Goal: Task Accomplishment & Management: Complete application form

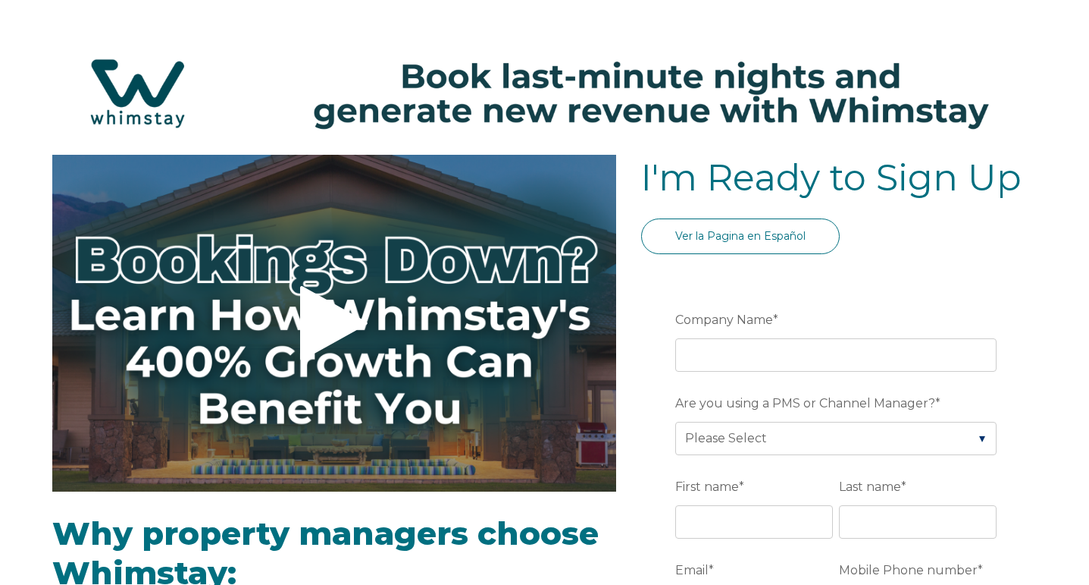
select select "US"
select select "Standard"
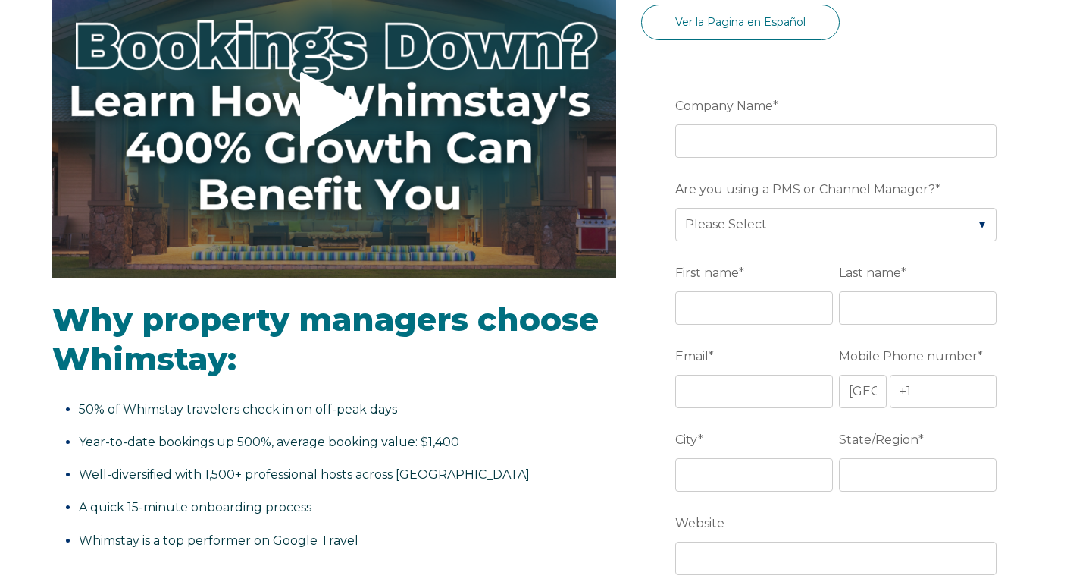
scroll to position [215, 0]
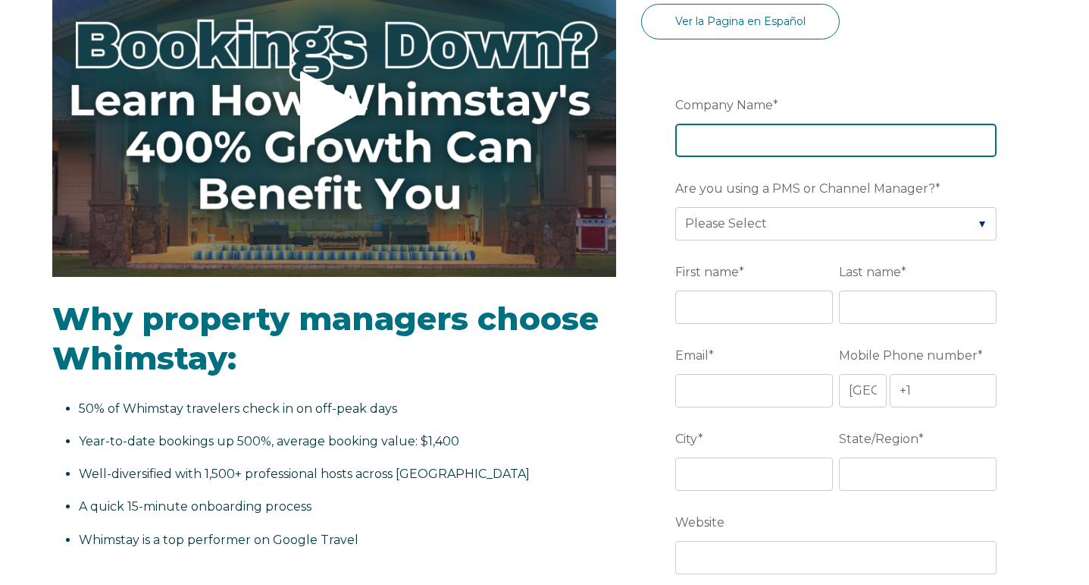
click at [986, 139] on input "Company Name *" at bounding box center [835, 140] width 321 height 33
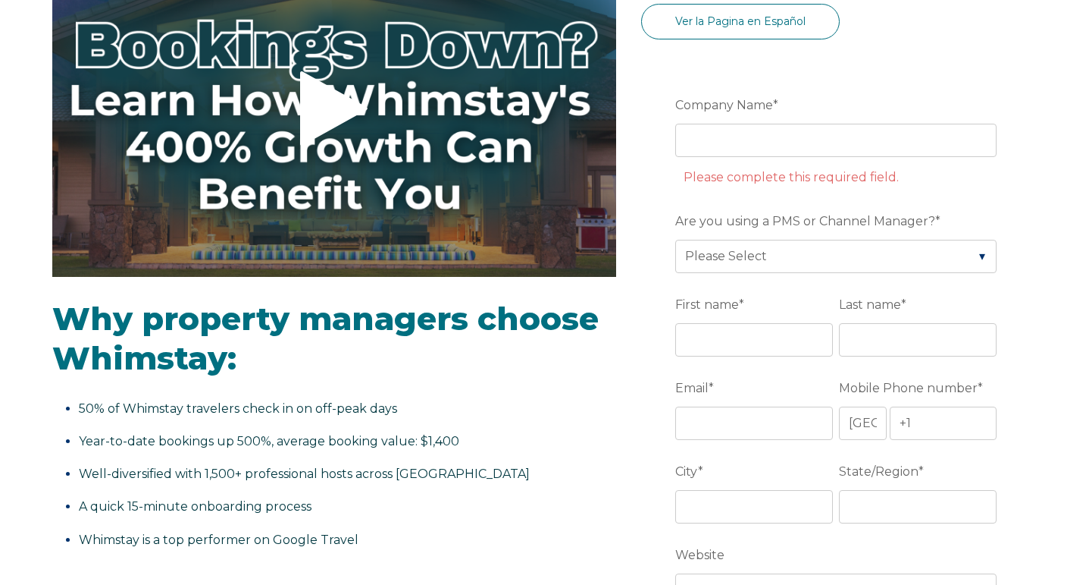
click at [945, 110] on label "Company Name *" at bounding box center [839, 105] width 328 height 27
click at [945, 124] on input "Company Name *" at bounding box center [835, 140] width 321 height 33
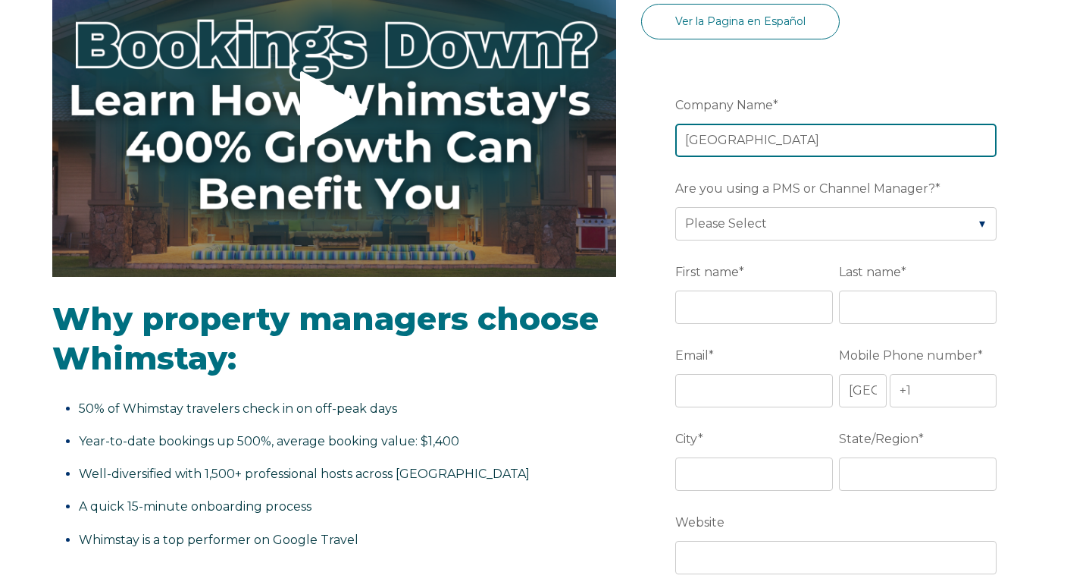
type input "[GEOGRAPHIC_DATA]"
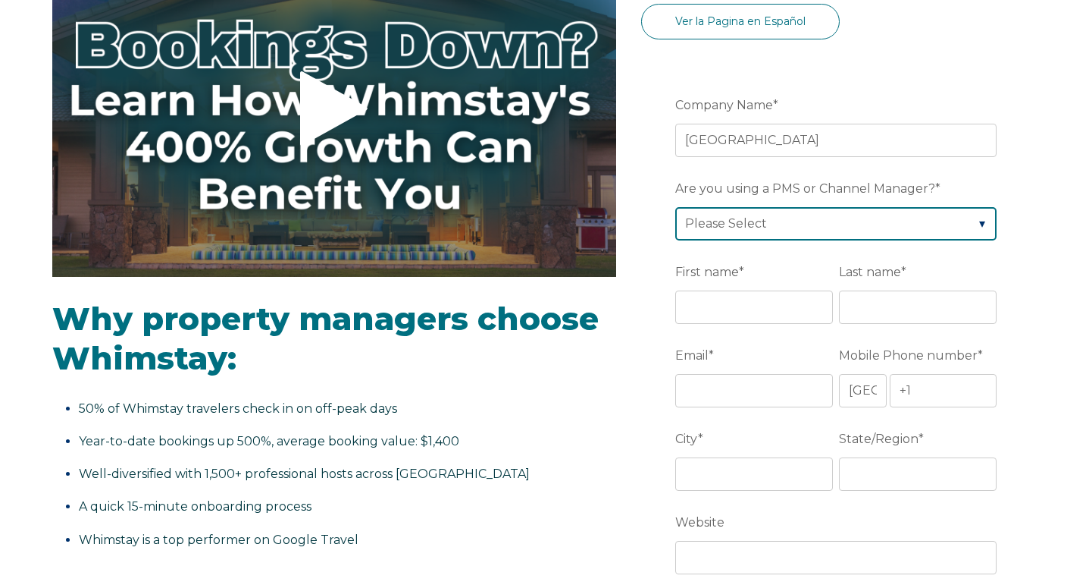
select select "Lodgify"
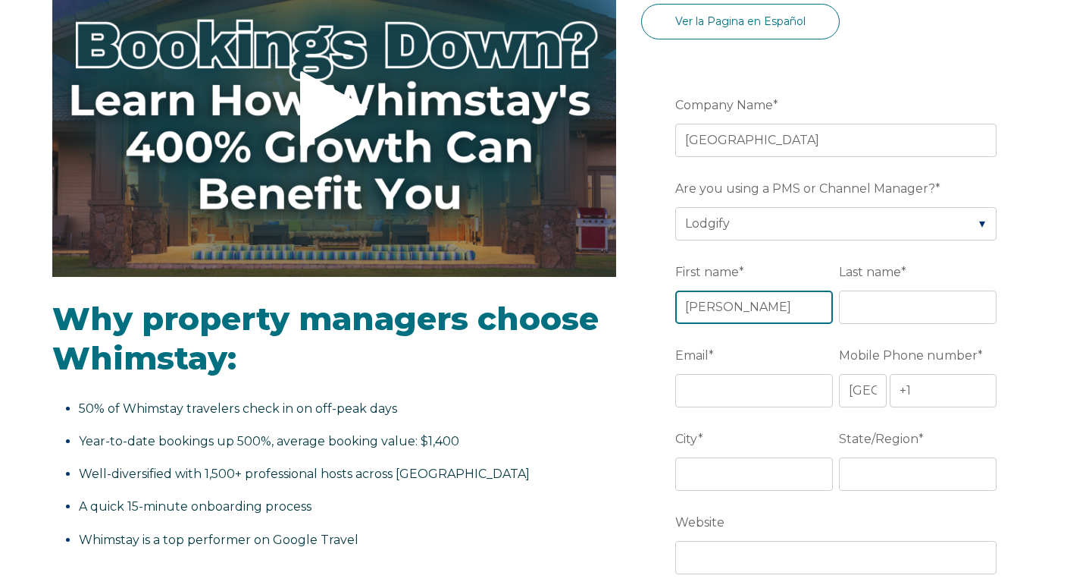
type input "[PERSON_NAME]"
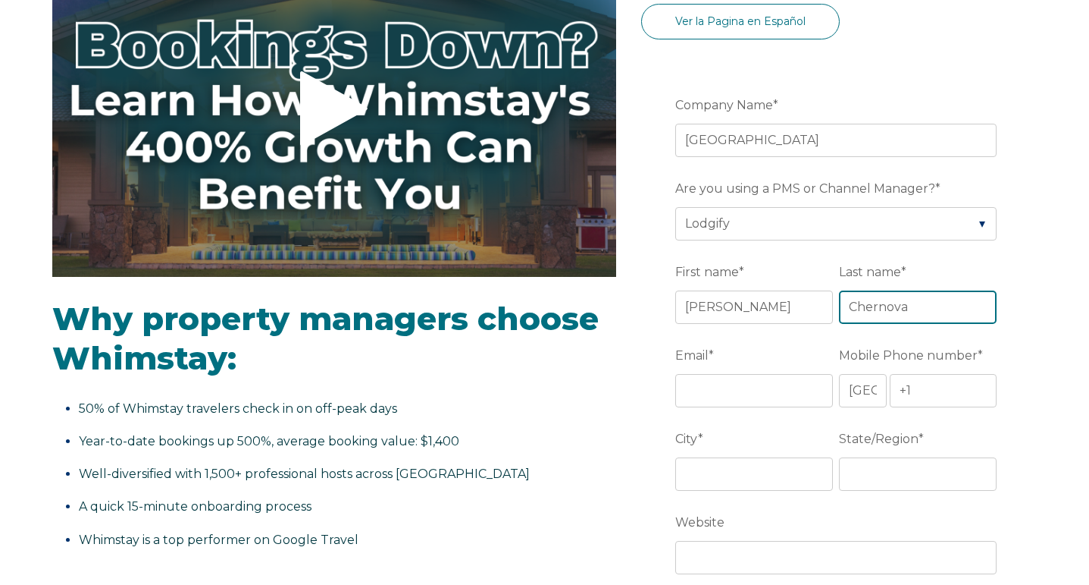
type input "Chernova"
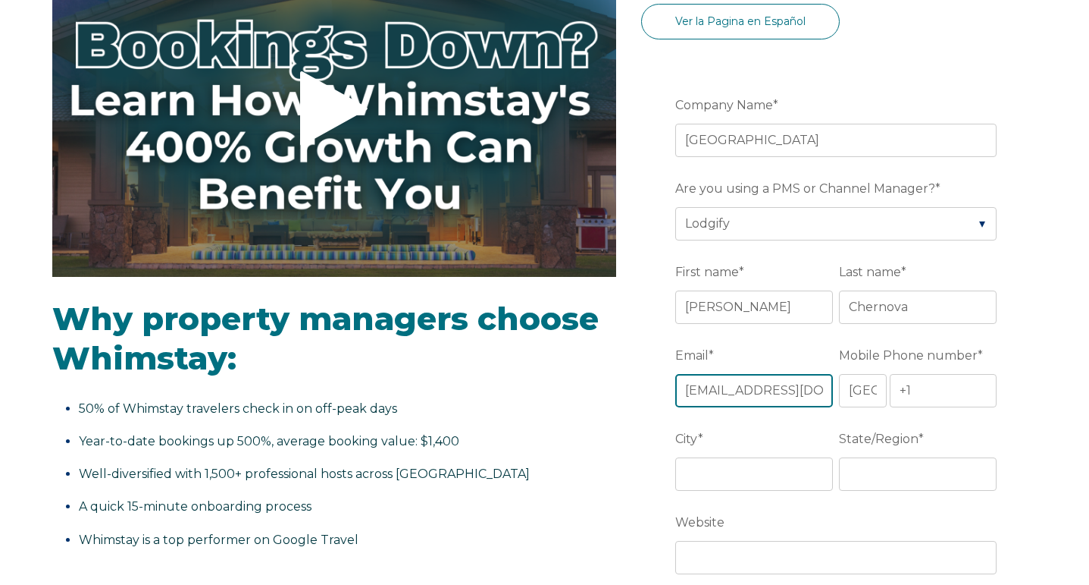
type input "[EMAIL_ADDRESS][DOMAIN_NAME]"
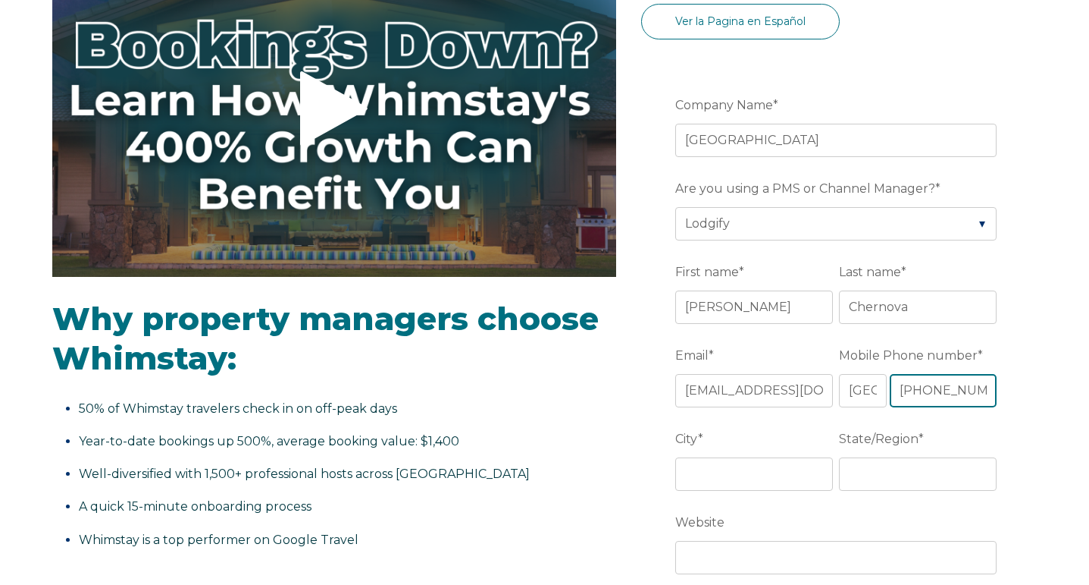
type input "[PHONE_NUMBER]"
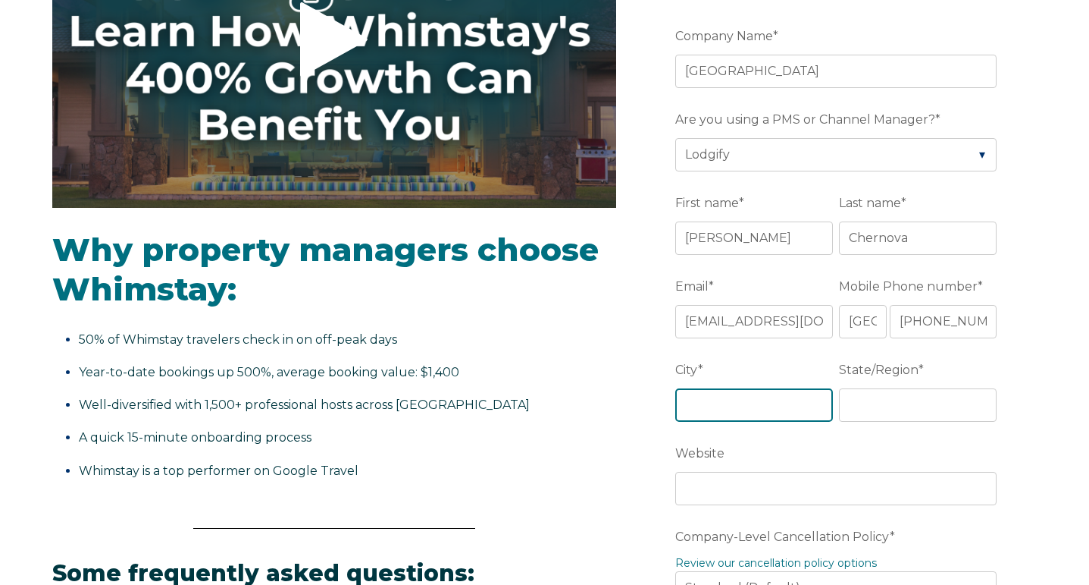
scroll to position [293, 0]
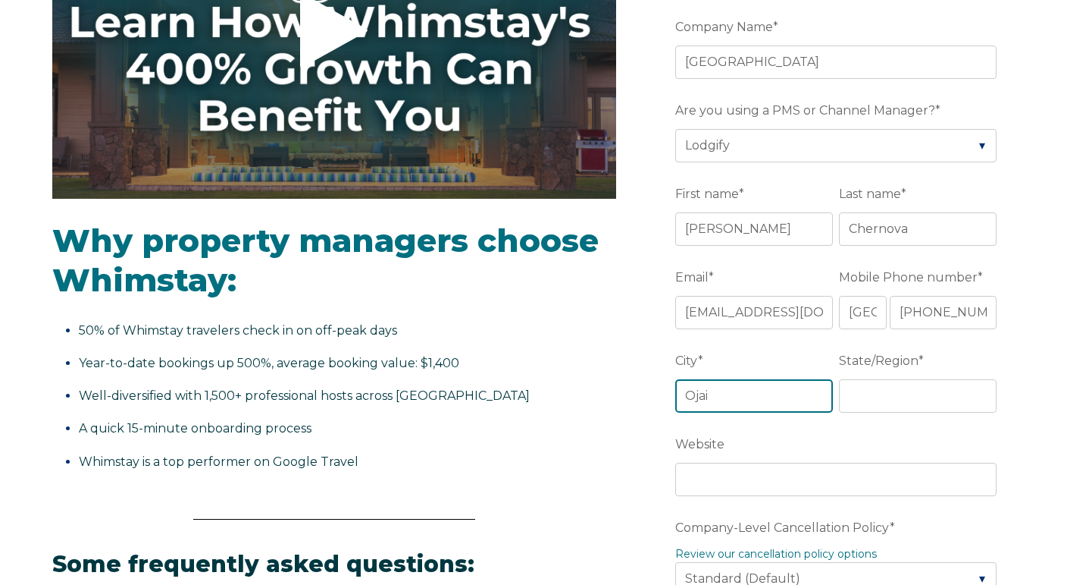
type input "Ojai"
type input "CA"
click at [853, 462] on div "Website" at bounding box center [839, 463] width 328 height 65
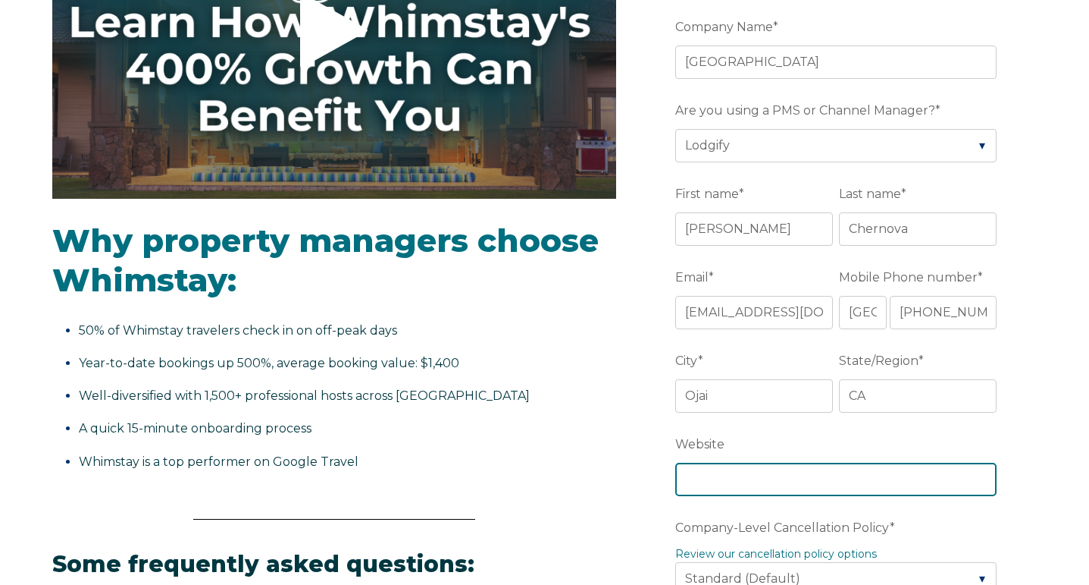
click at [827, 481] on input "Website" at bounding box center [835, 478] width 321 height 33
paste input "[URL][DOMAIN_NAME]"
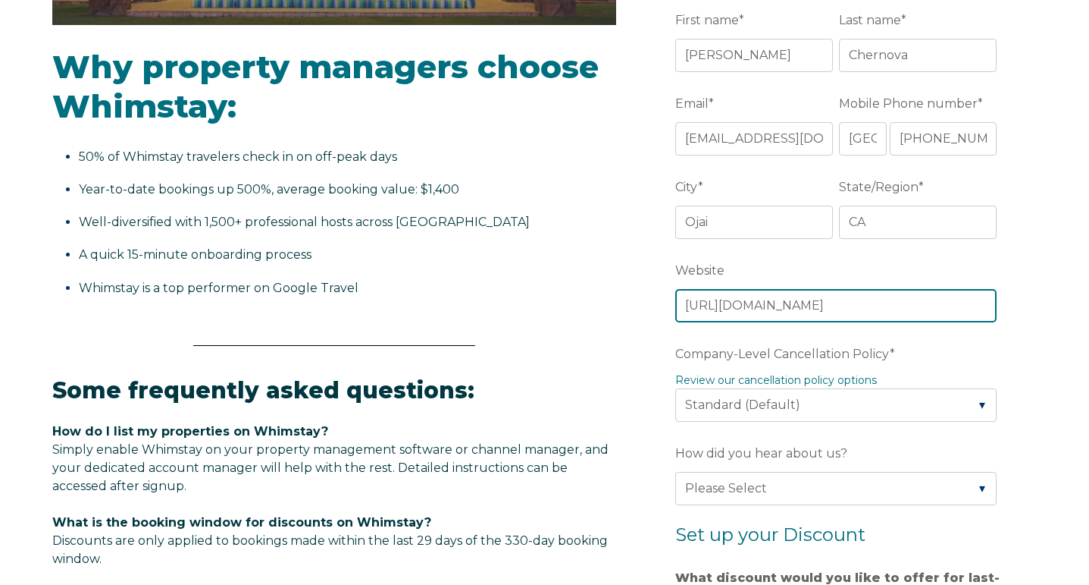
scroll to position [469, 0]
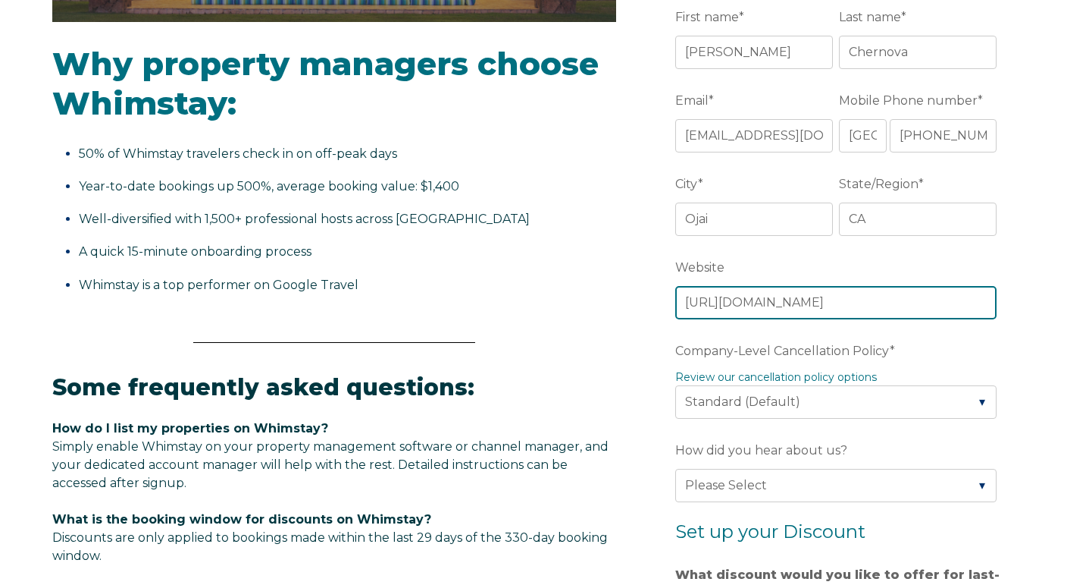
type input "[URL][DOMAIN_NAME]"
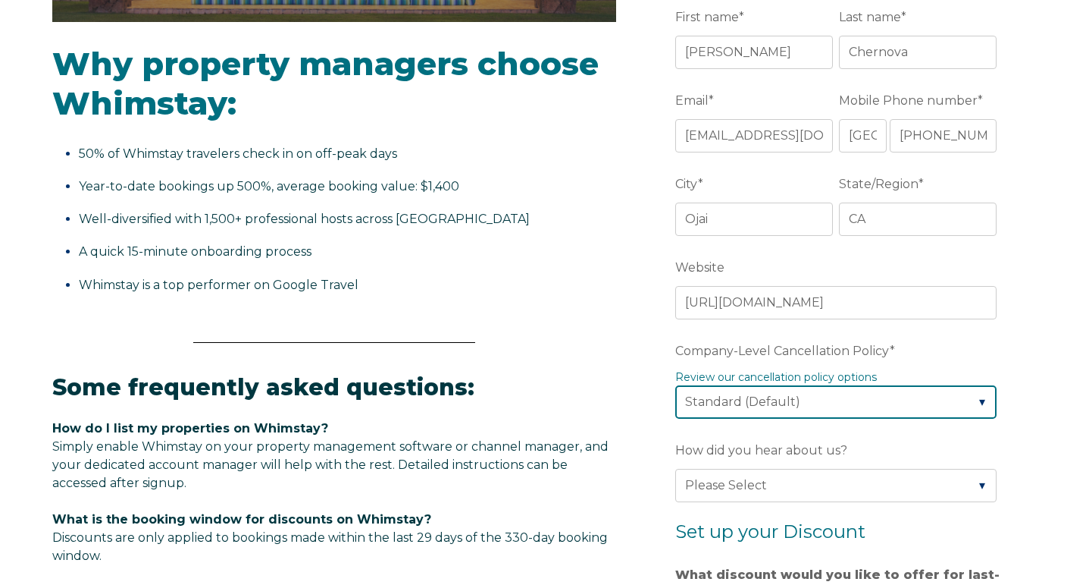
select select "Strict"
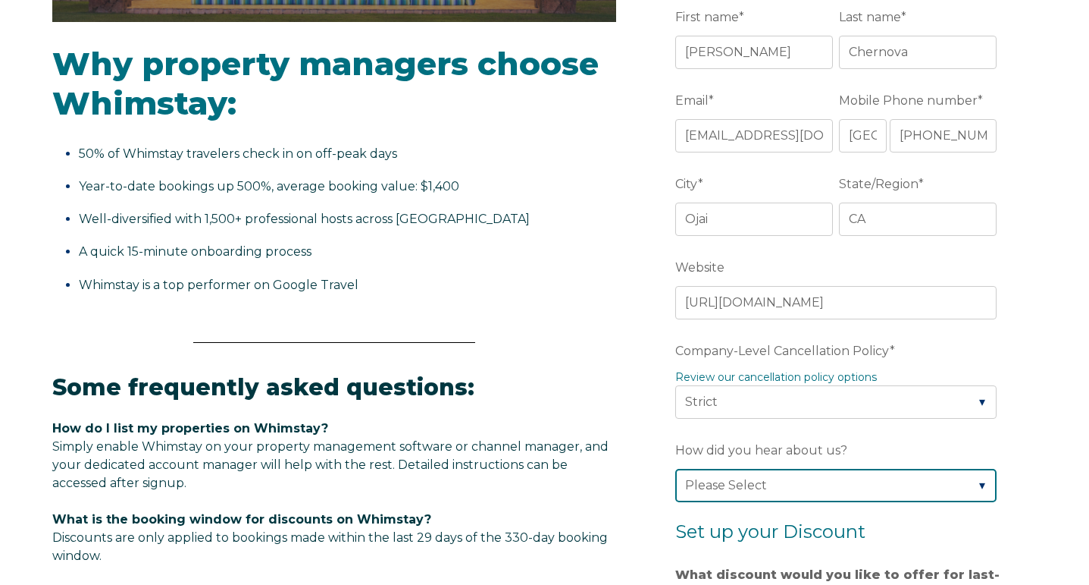
select select "Other"
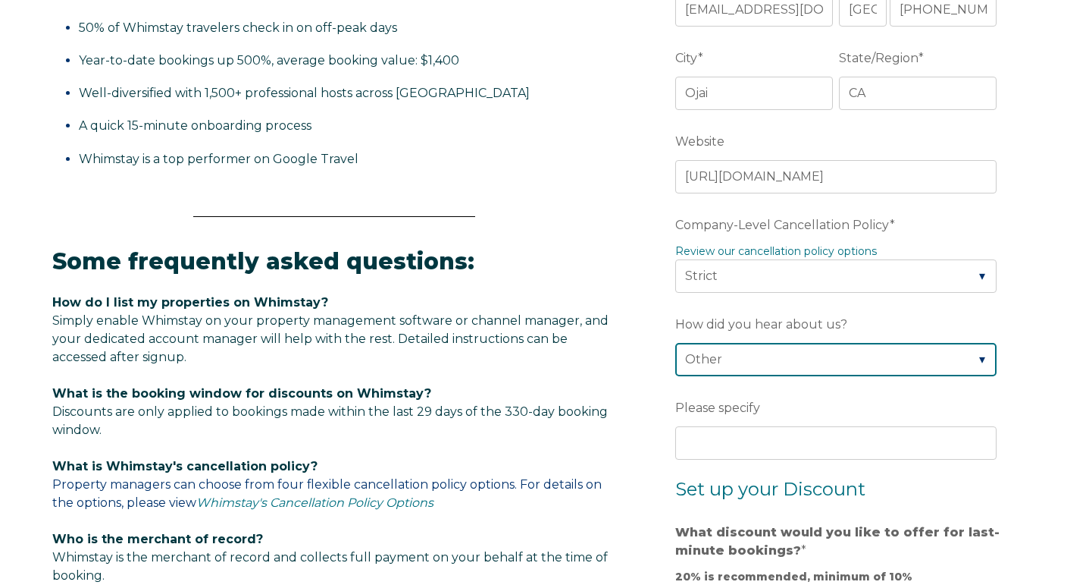
scroll to position [619, 0]
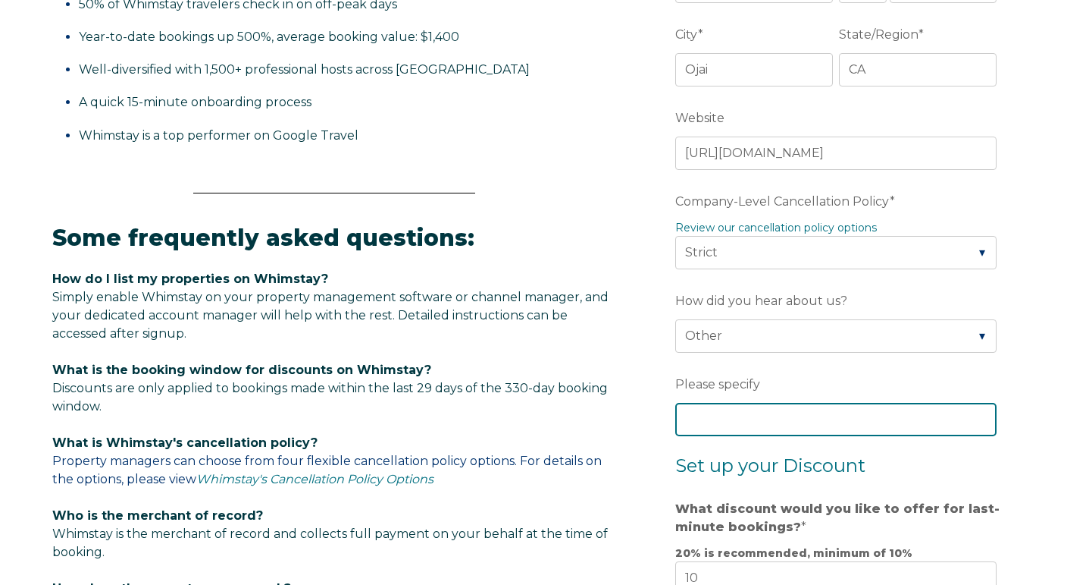
click at [882, 421] on input "Please specify" at bounding box center [835, 419] width 321 height 33
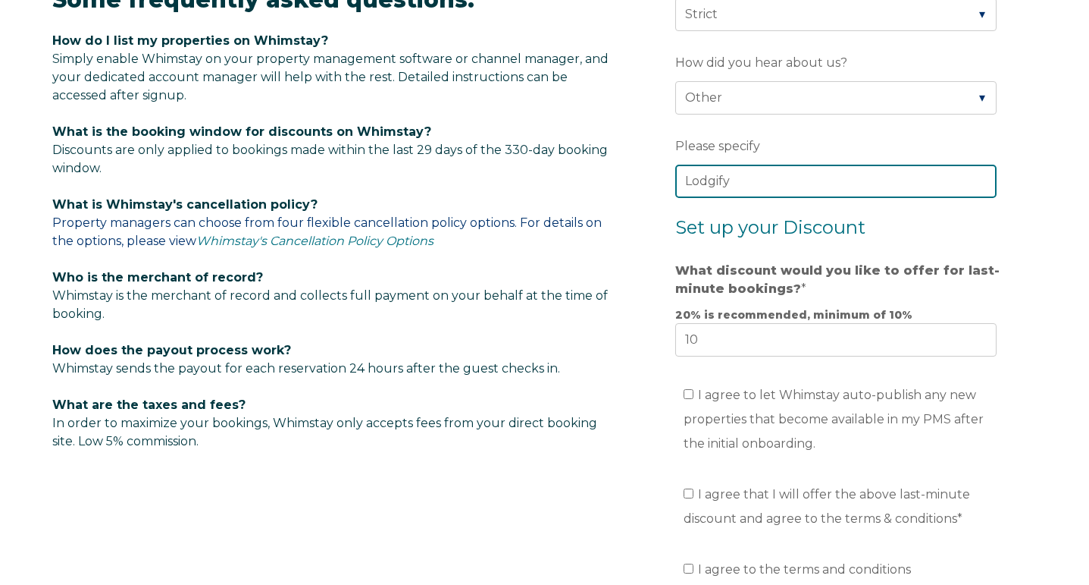
scroll to position [869, 0]
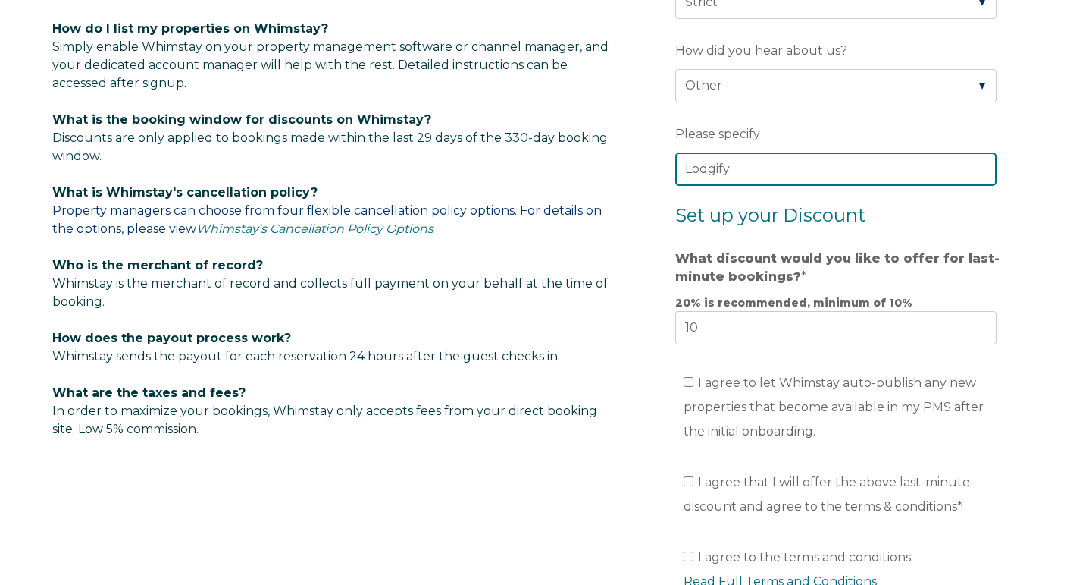
type input "Lodgify"
click at [690, 387] on input "I agree to let Whimstay auto-publish any new properties that become available i…" at bounding box center [689, 382] width 10 height 10
checkbox input "true"
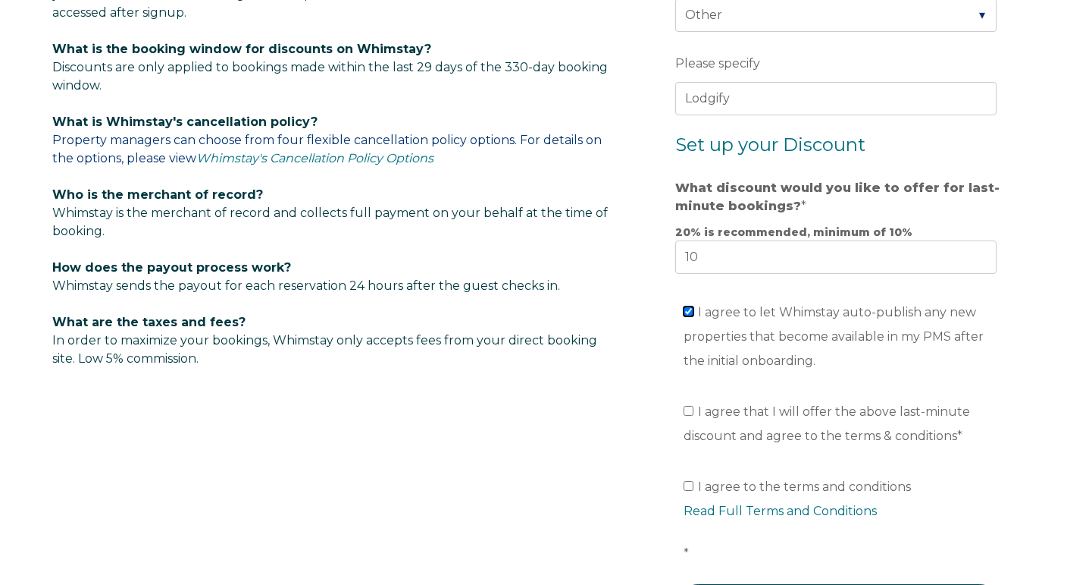
scroll to position [942, 0]
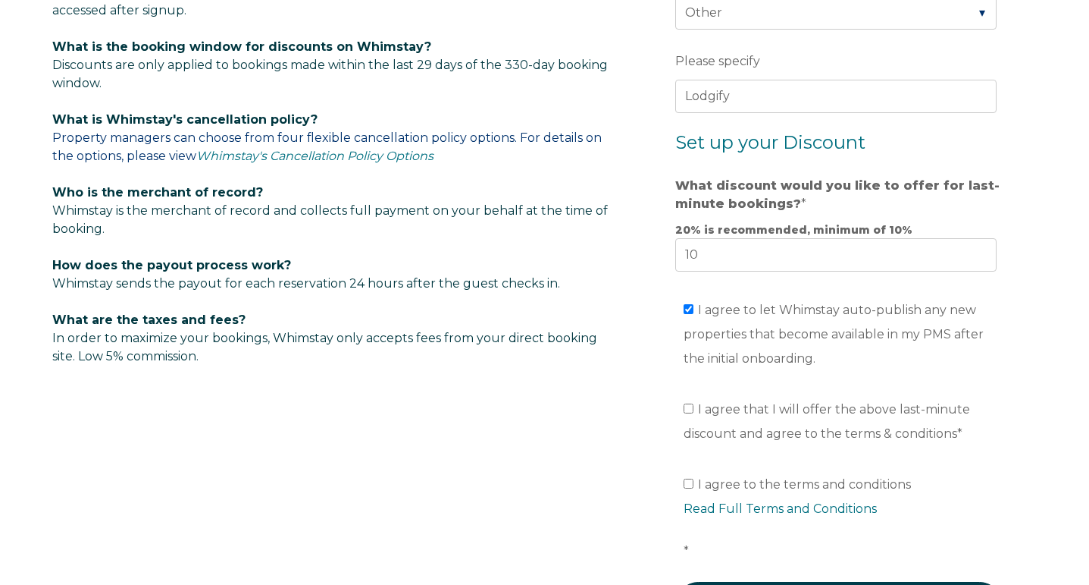
click at [691, 409] on input "I agree that I will offer the above last-minute discount and agree to the terms…" at bounding box center [689, 408] width 10 height 10
checkbox input "true"
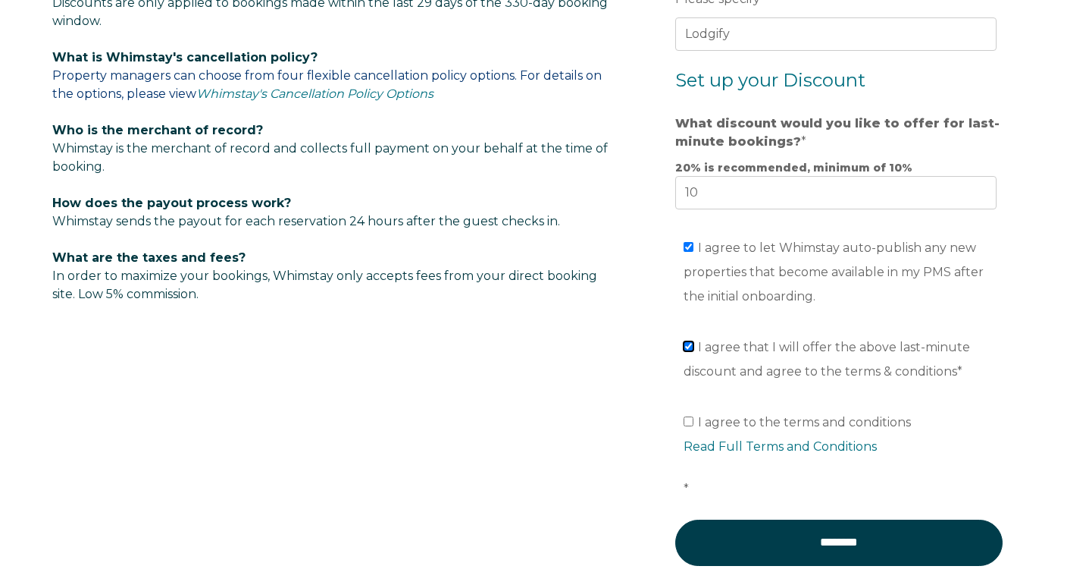
scroll to position [1005, 0]
click at [692, 431] on label "I agree to the terms and conditions Read Full Terms and Conditions *" at bounding box center [844, 454] width 321 height 81
click at [692, 425] on input "I agree to the terms and conditions Read Full Terms and Conditions *" at bounding box center [689, 420] width 10 height 10
checkbox input "true"
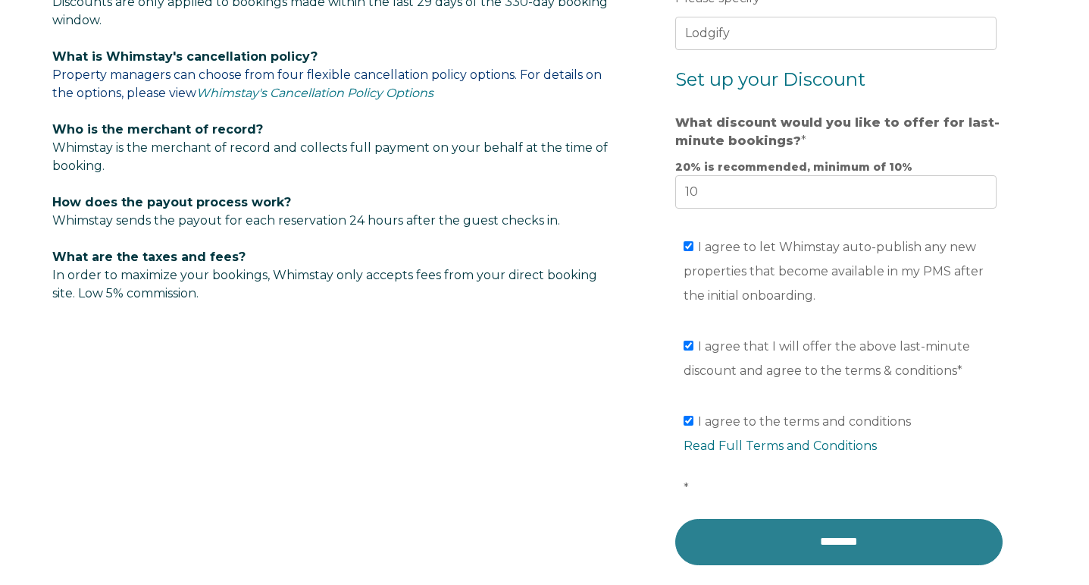
click at [813, 542] on input "********" at bounding box center [839, 541] width 328 height 45
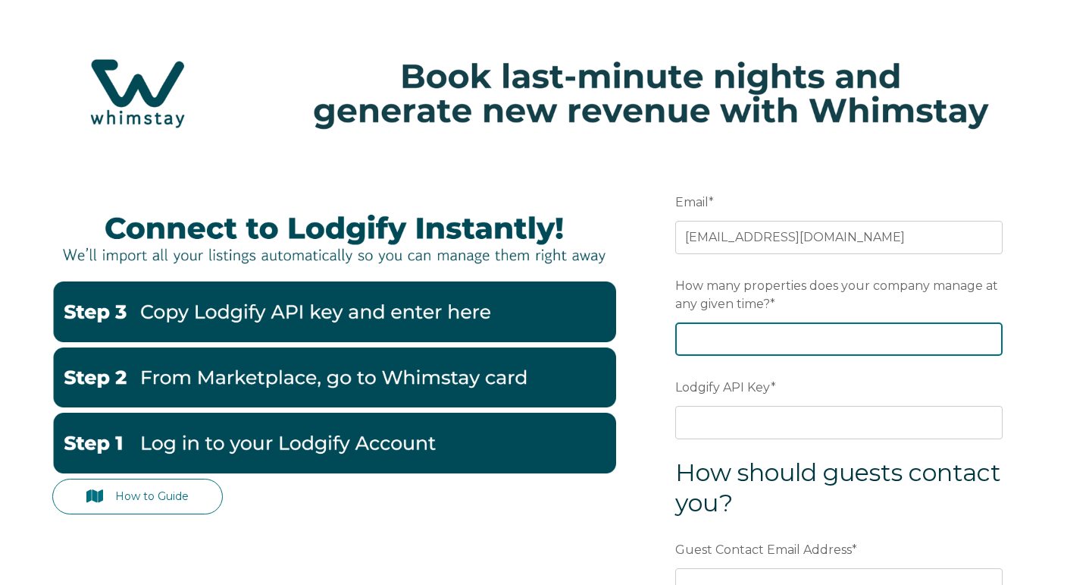
click at [878, 340] on input "How many properties does your company manage at any given time? *" at bounding box center [839, 338] width 328 height 33
click at [988, 338] on input "How many properties does your company manage at any given time? *" at bounding box center [839, 338] width 328 height 33
type input "1"
click at [986, 381] on label "Lodgify API Key *" at bounding box center [839, 387] width 328 height 27
click at [986, 406] on input "Lodgify API Key *" at bounding box center [839, 422] width 328 height 33
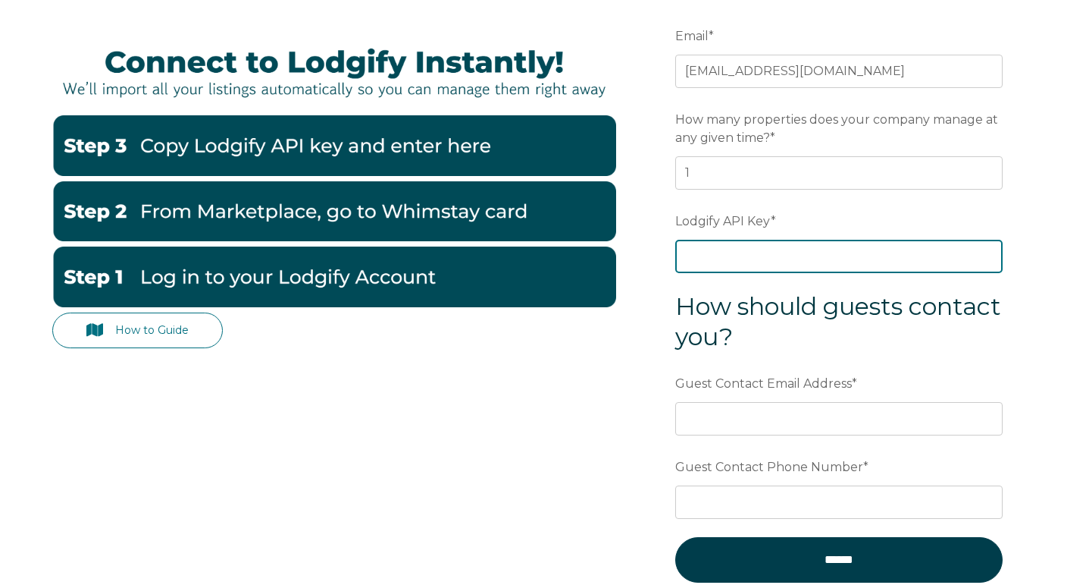
scroll to position [168, 0]
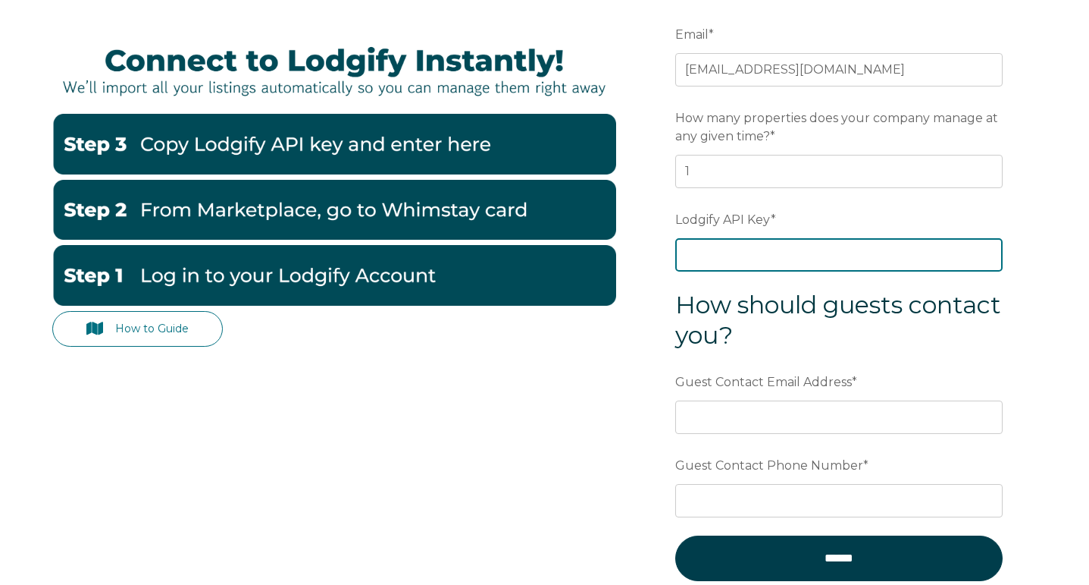
type input "x"
paste input "s8WACi078gwEBBNaryCOKddXIxeUl9QeM4FeNBEtZUKLXReNtaWob23dvNxkPf1L"
type input "s8WACi078gwEBBNaryCOKddXIxeUl9QeM4FeNBEtZUKLXReNtaWob23dvNxkPf1L"
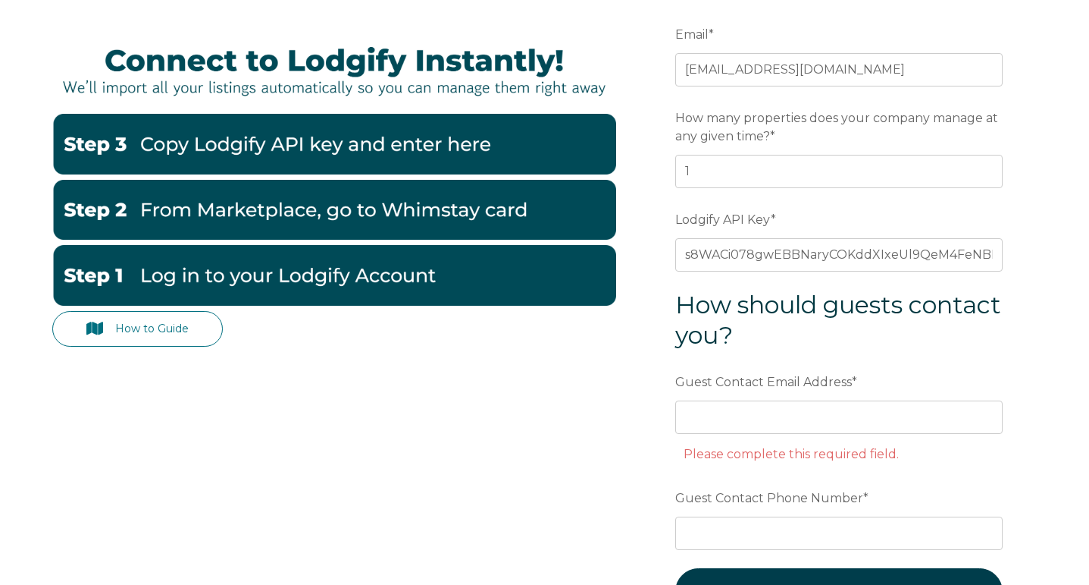
click at [917, 346] on h3 "How should guests contact you?" at bounding box center [839, 320] width 328 height 61
click at [823, 410] on input "Guest Contact Email Address *" at bounding box center [839, 416] width 328 height 33
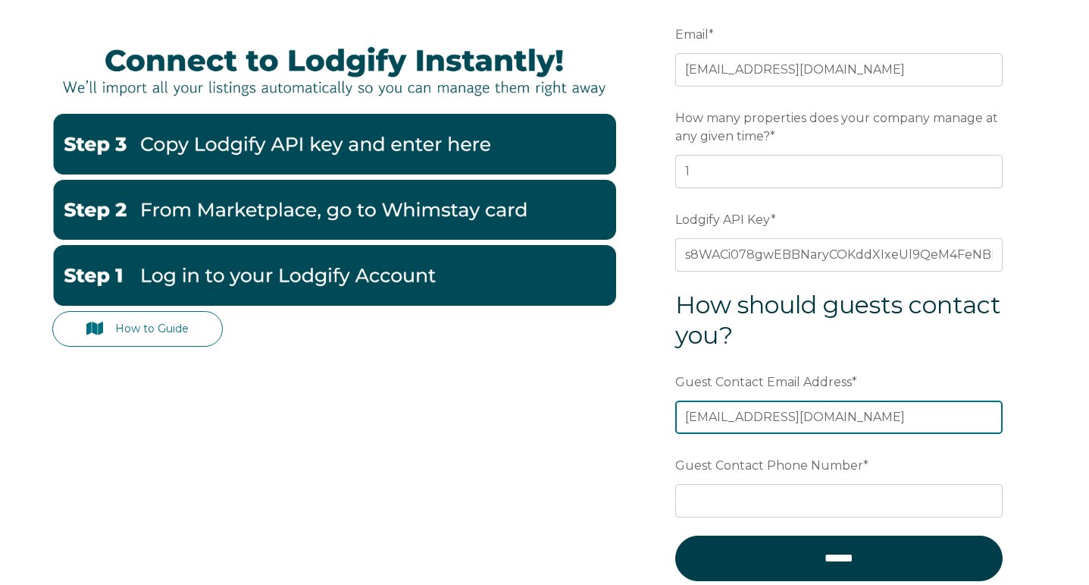
type input "[EMAIL_ADDRESS][DOMAIN_NAME]"
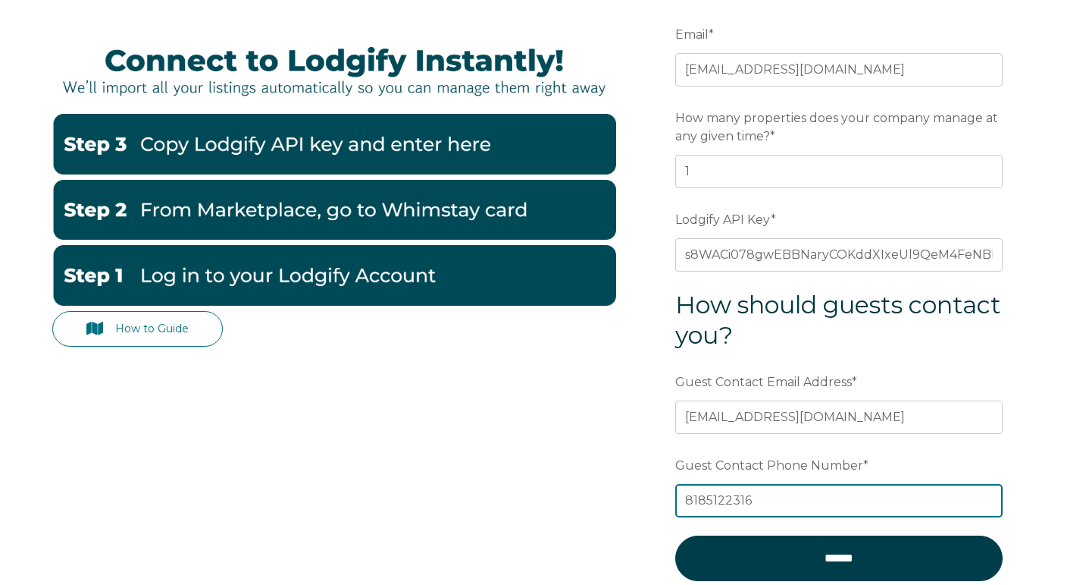
click at [708, 502] on input "8185122316" at bounding box center [839, 500] width 328 height 33
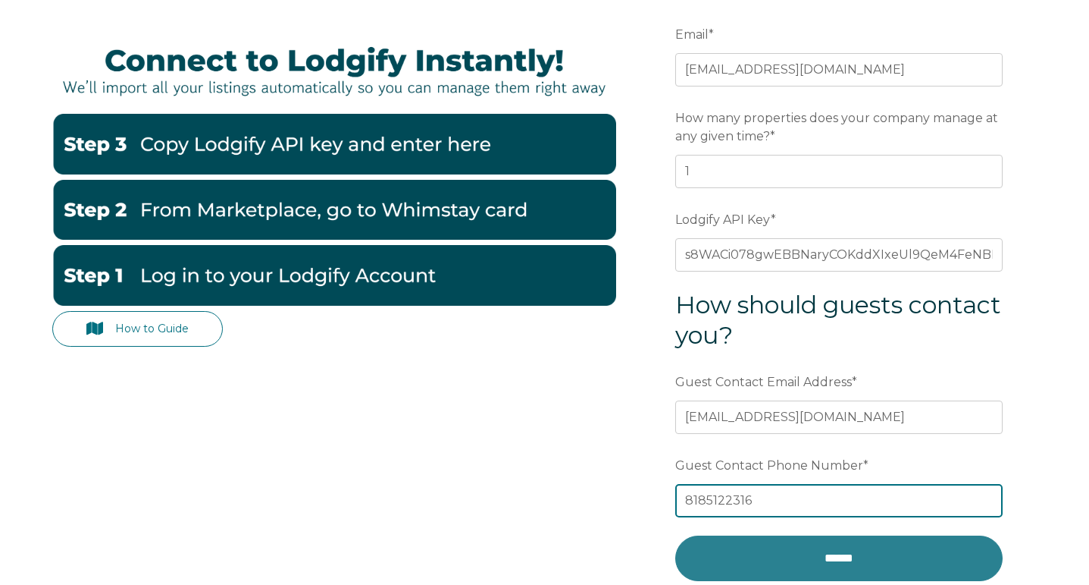
type input "8185122316"
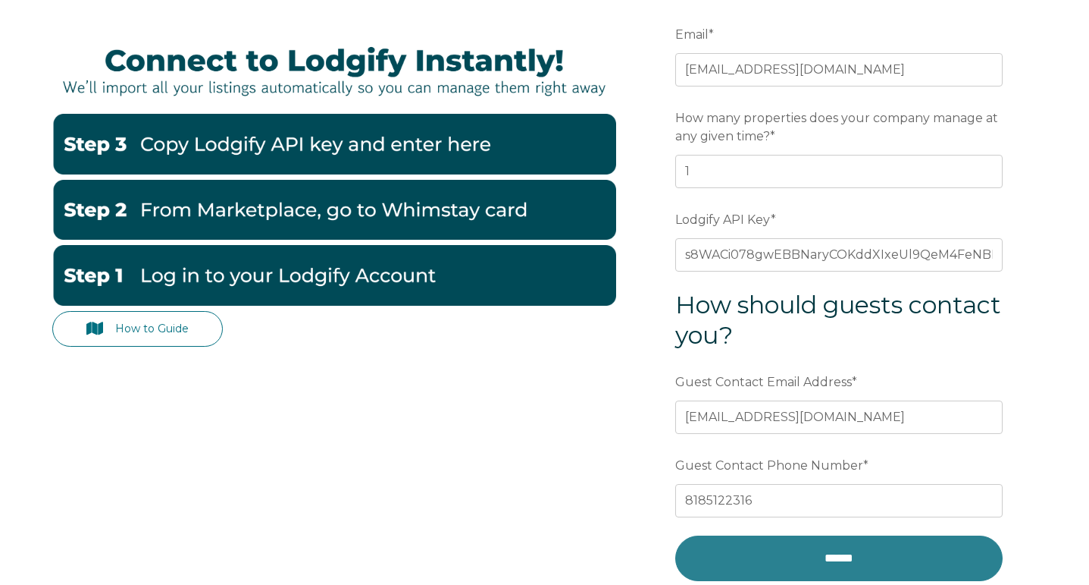
click at [816, 562] on input "******" at bounding box center [839, 557] width 328 height 45
